Goal: Task Accomplishment & Management: Complete application form

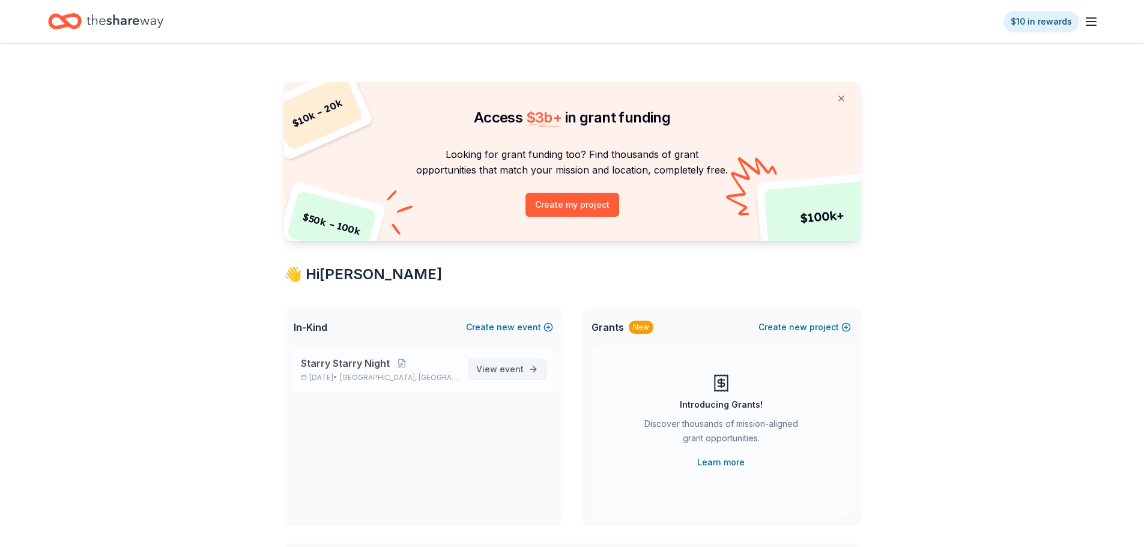
click at [497, 373] on span "View event" at bounding box center [499, 369] width 47 height 14
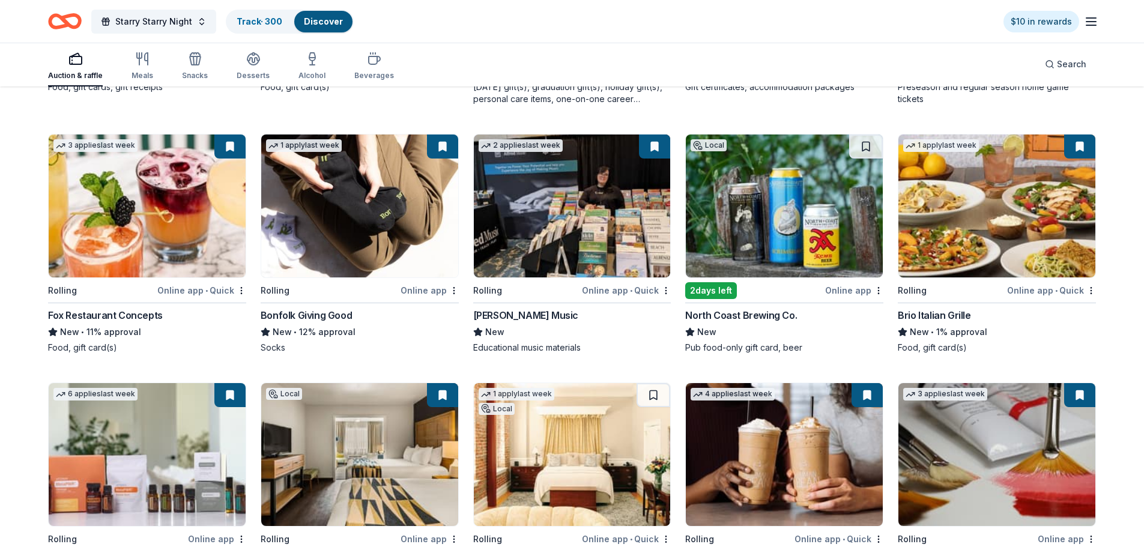
scroll to position [2540, 0]
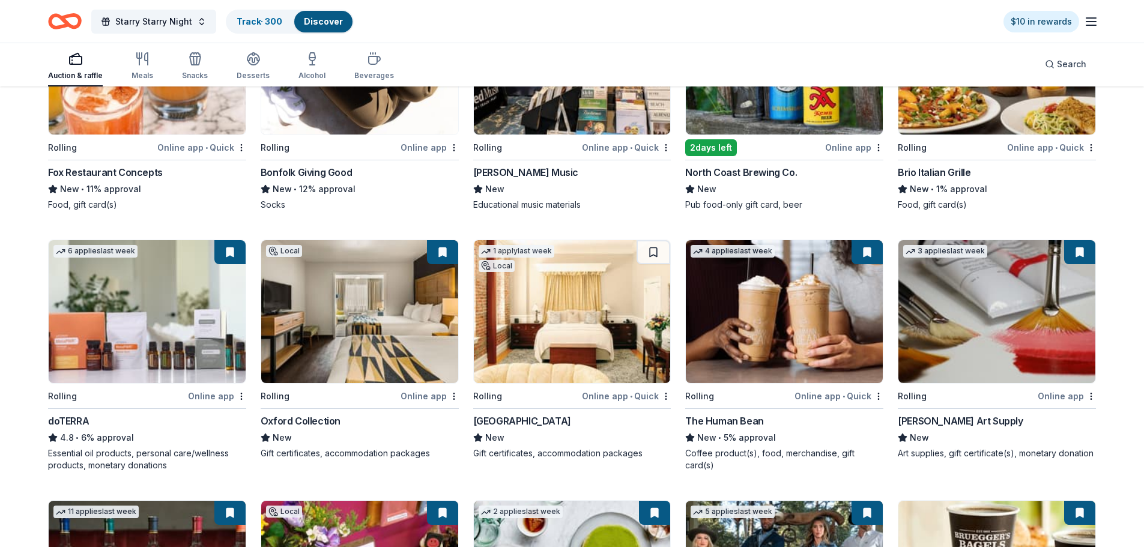
click at [535, 304] on img at bounding box center [572, 311] width 197 height 143
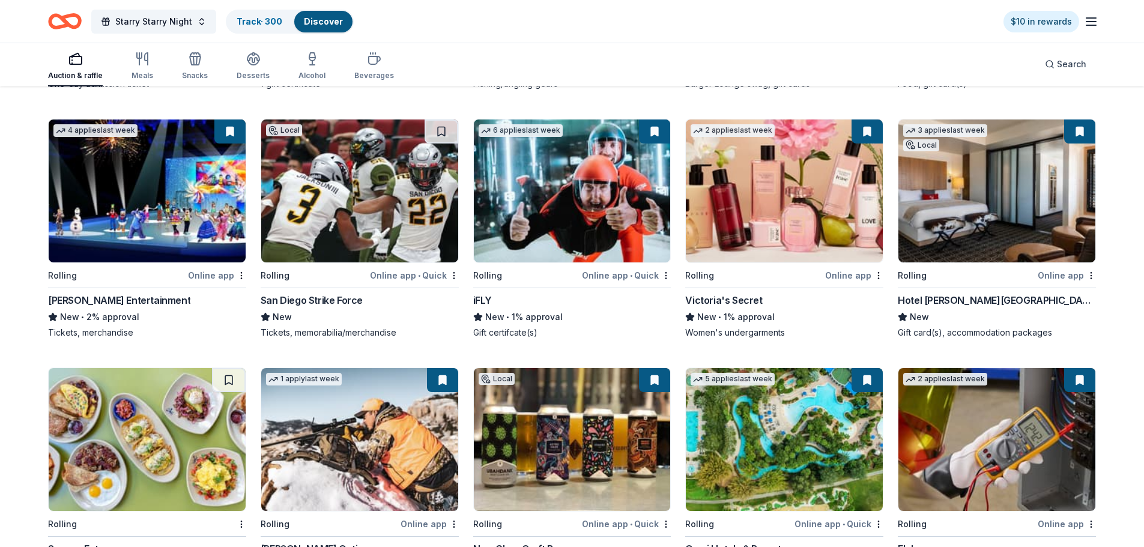
scroll to position [4201, 0]
click at [1005, 216] on img at bounding box center [997, 191] width 197 height 143
click at [260, 29] on div "Track · 300" at bounding box center [259, 22] width 65 height 22
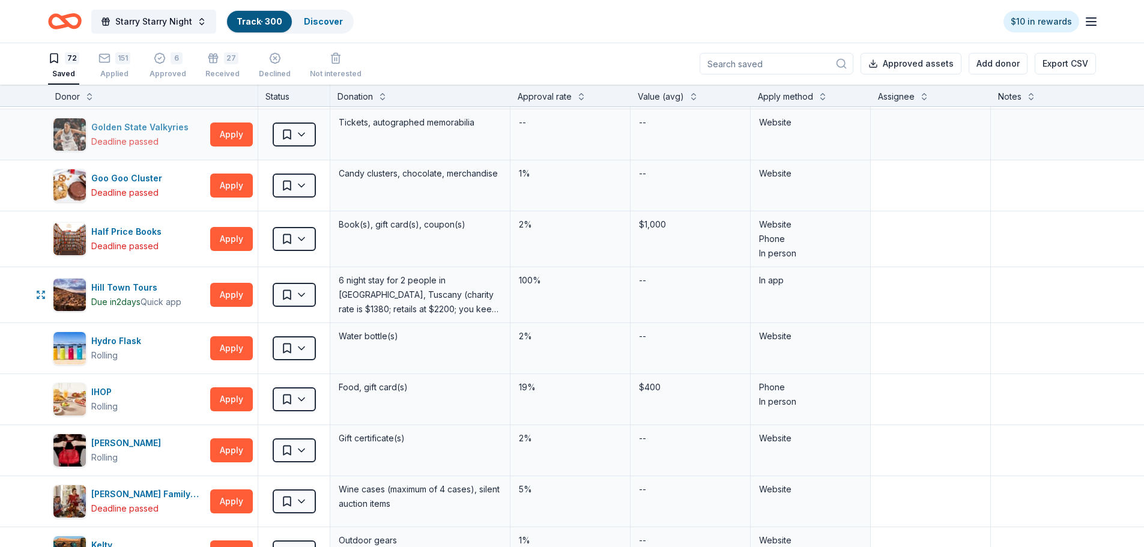
scroll to position [1442, 0]
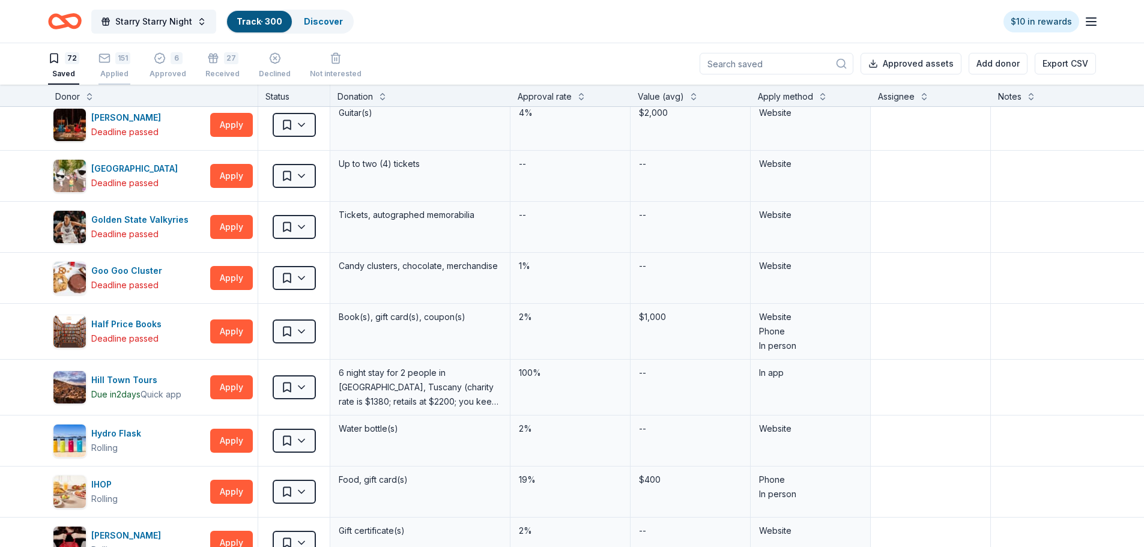
click at [113, 69] on div "Applied" at bounding box center [115, 74] width 32 height 10
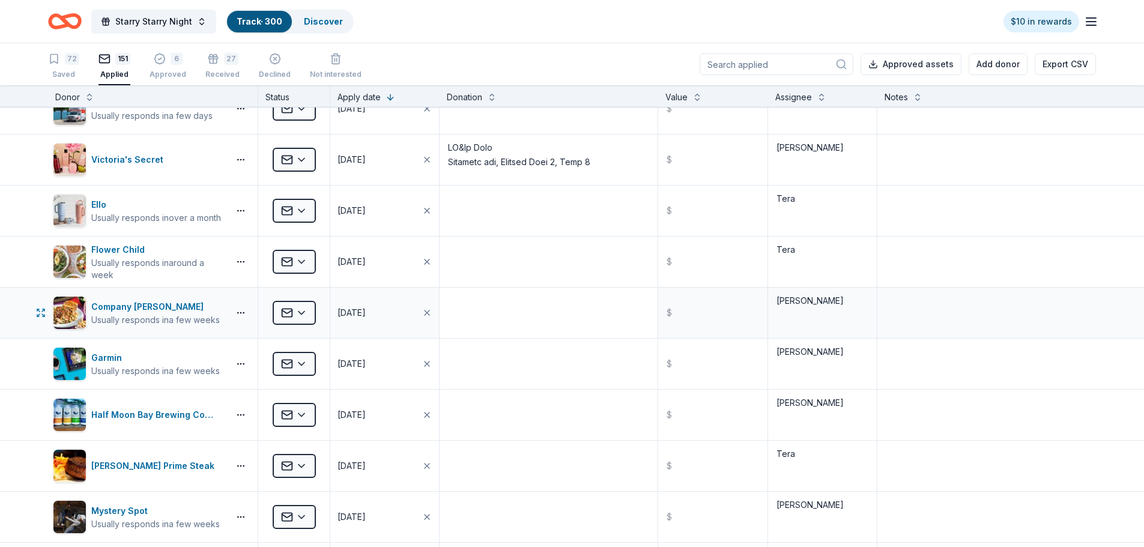
scroll to position [961, 0]
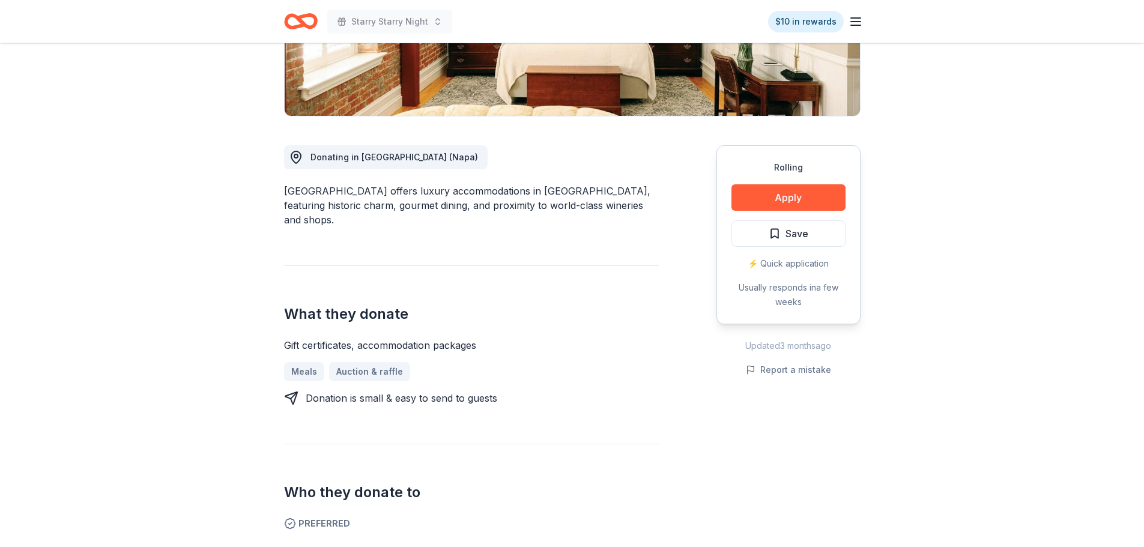
scroll to position [120, 0]
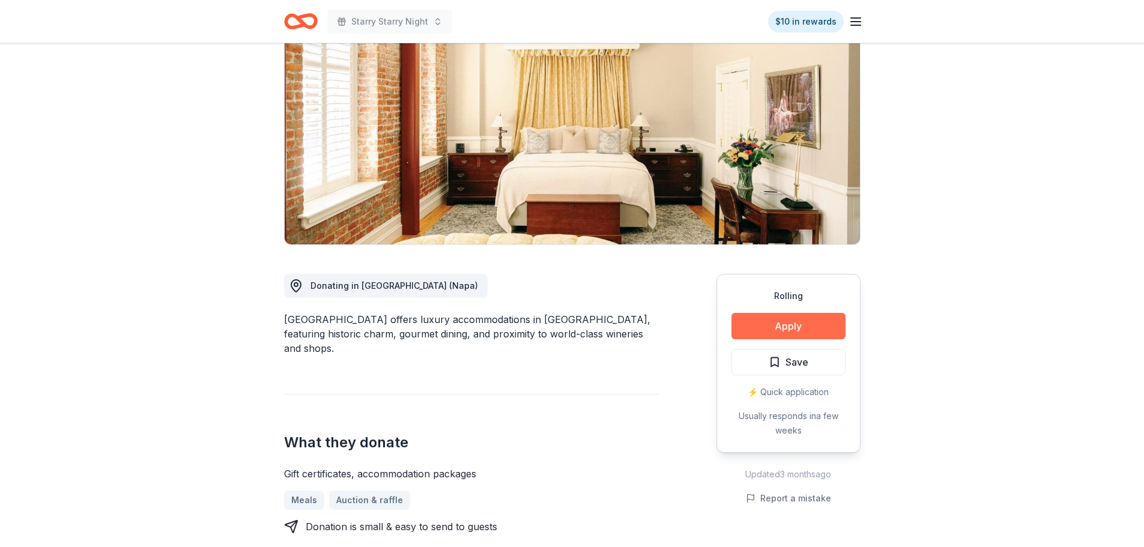
click at [812, 326] on button "Apply" at bounding box center [789, 326] width 114 height 26
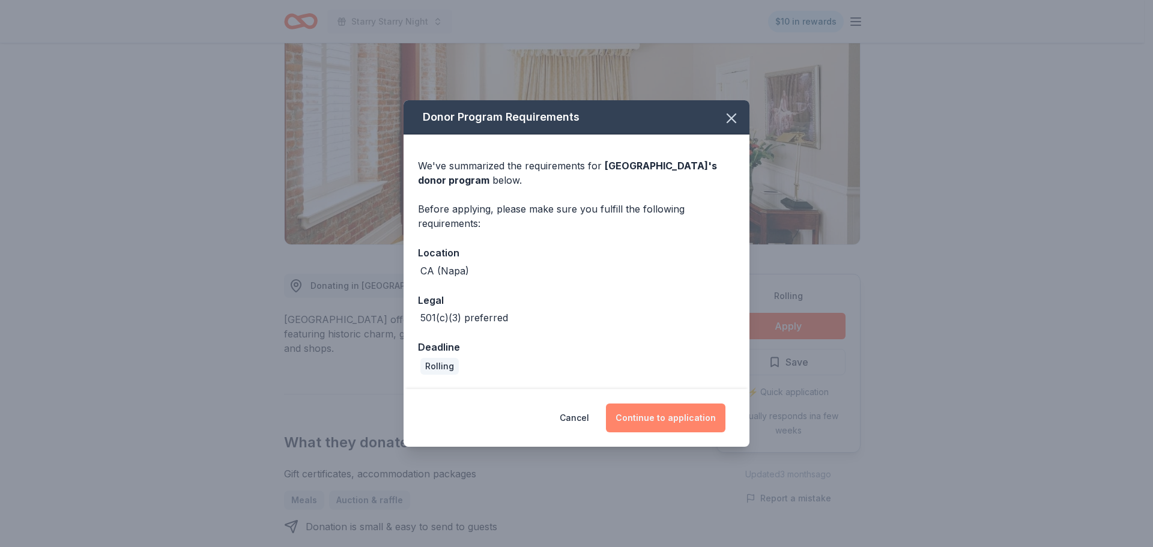
click at [662, 425] on button "Continue to application" at bounding box center [666, 418] width 120 height 29
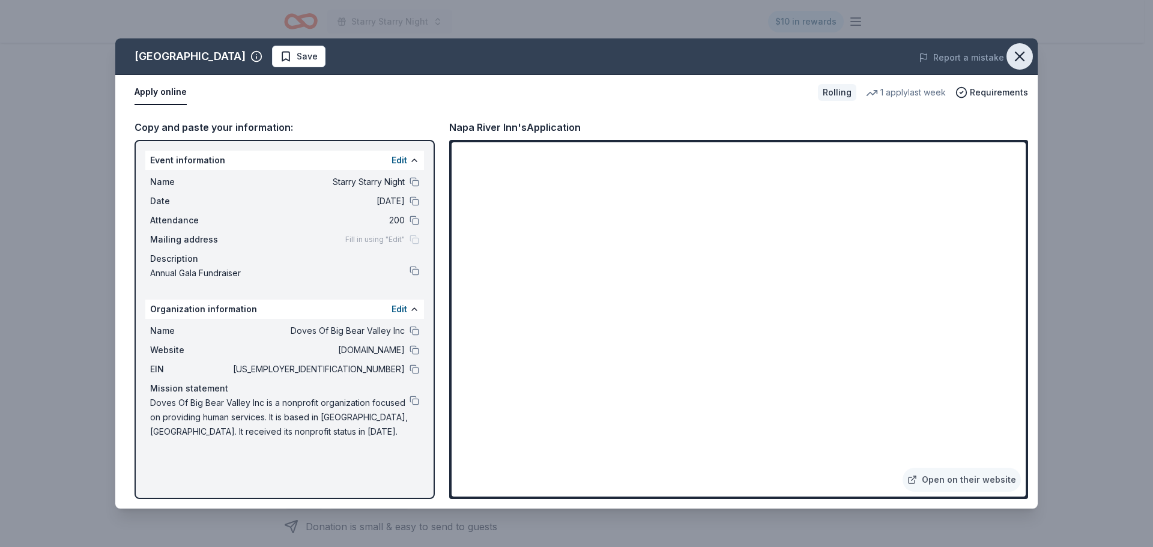
click at [1009, 58] on button "button" at bounding box center [1020, 56] width 26 height 26
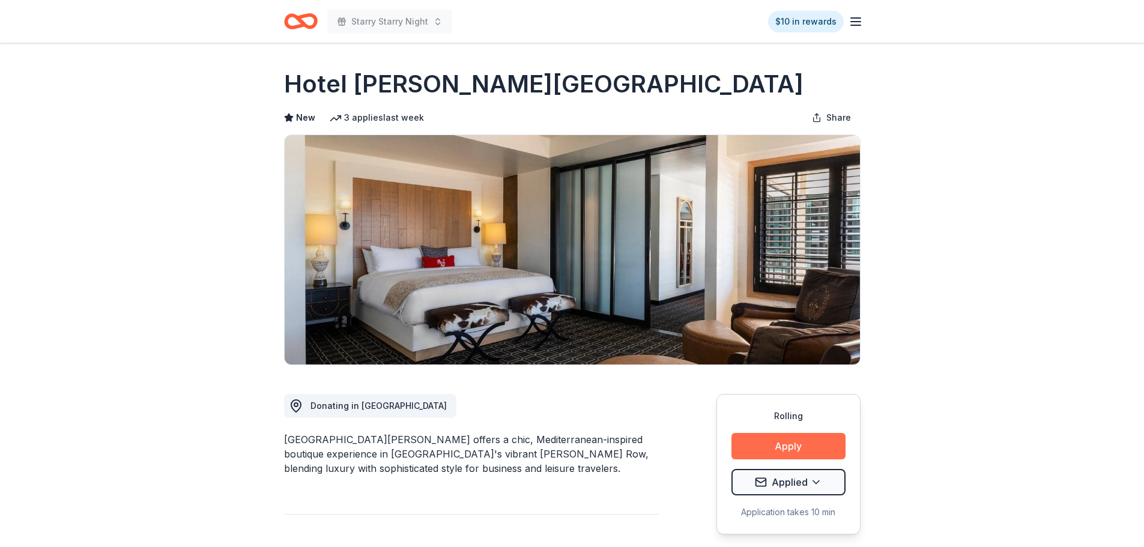
click at [760, 439] on button "Apply" at bounding box center [789, 446] width 114 height 26
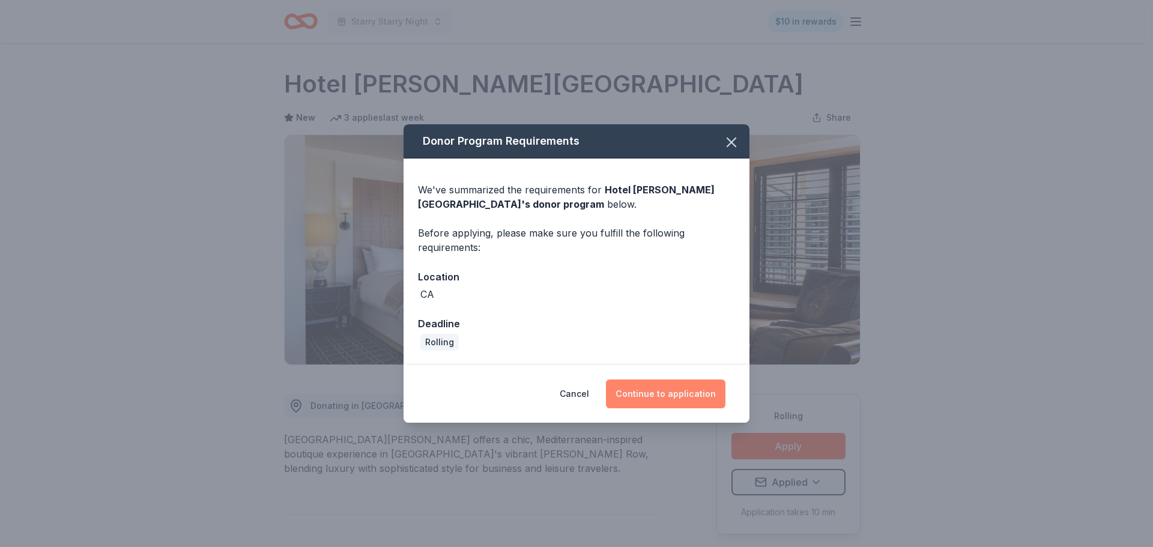
click at [643, 402] on button "Continue to application" at bounding box center [666, 394] width 120 height 29
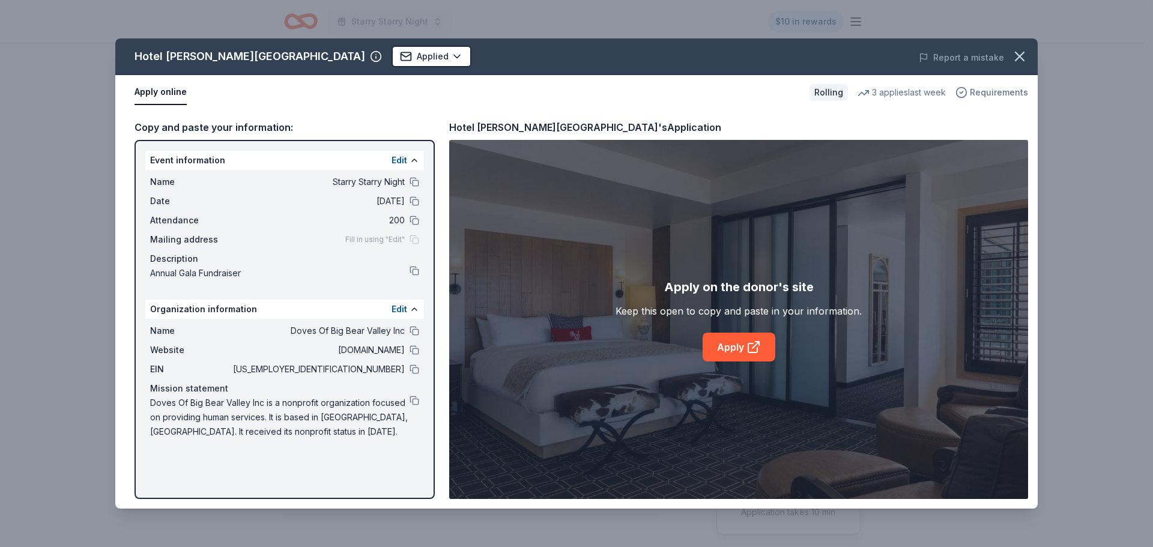
click at [1012, 89] on span "Requirements" at bounding box center [999, 92] width 58 height 14
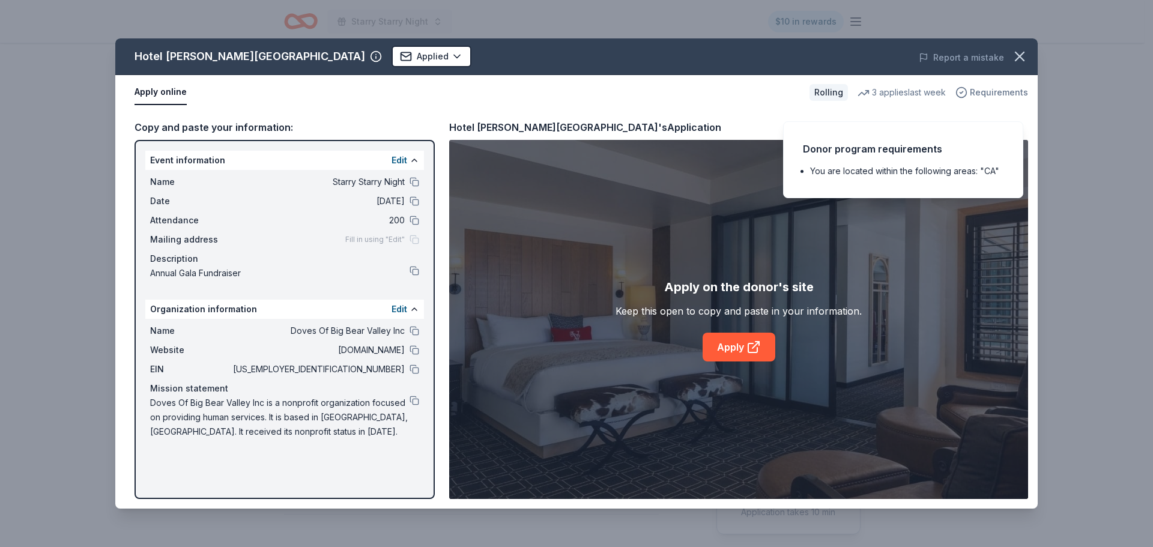
click at [1012, 89] on span "Requirements" at bounding box center [999, 92] width 58 height 14
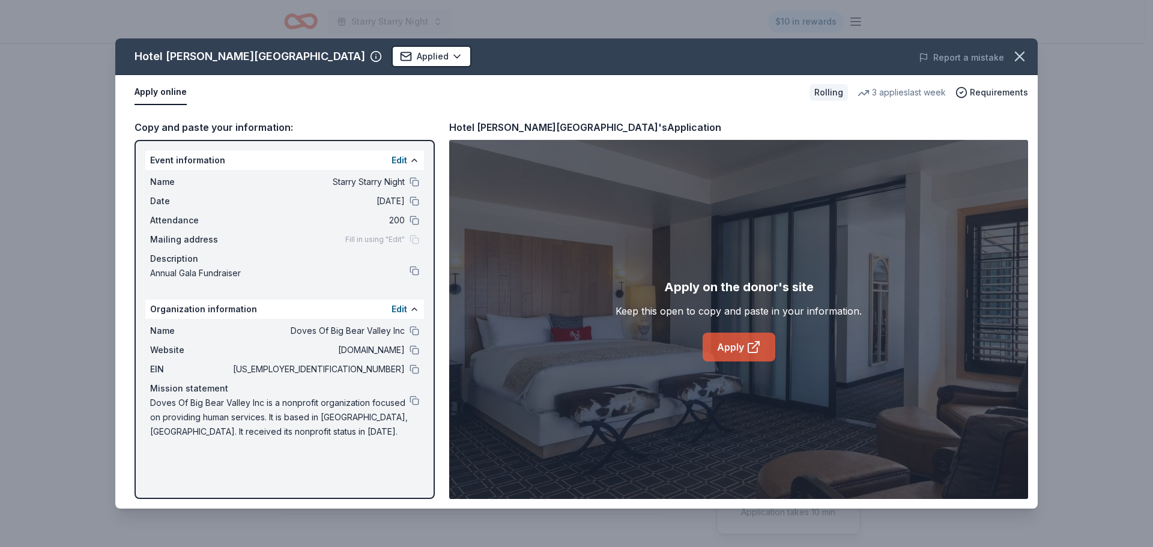
click at [743, 338] on link "Apply" at bounding box center [739, 347] width 73 height 29
